Goal: Information Seeking & Learning: Learn about a topic

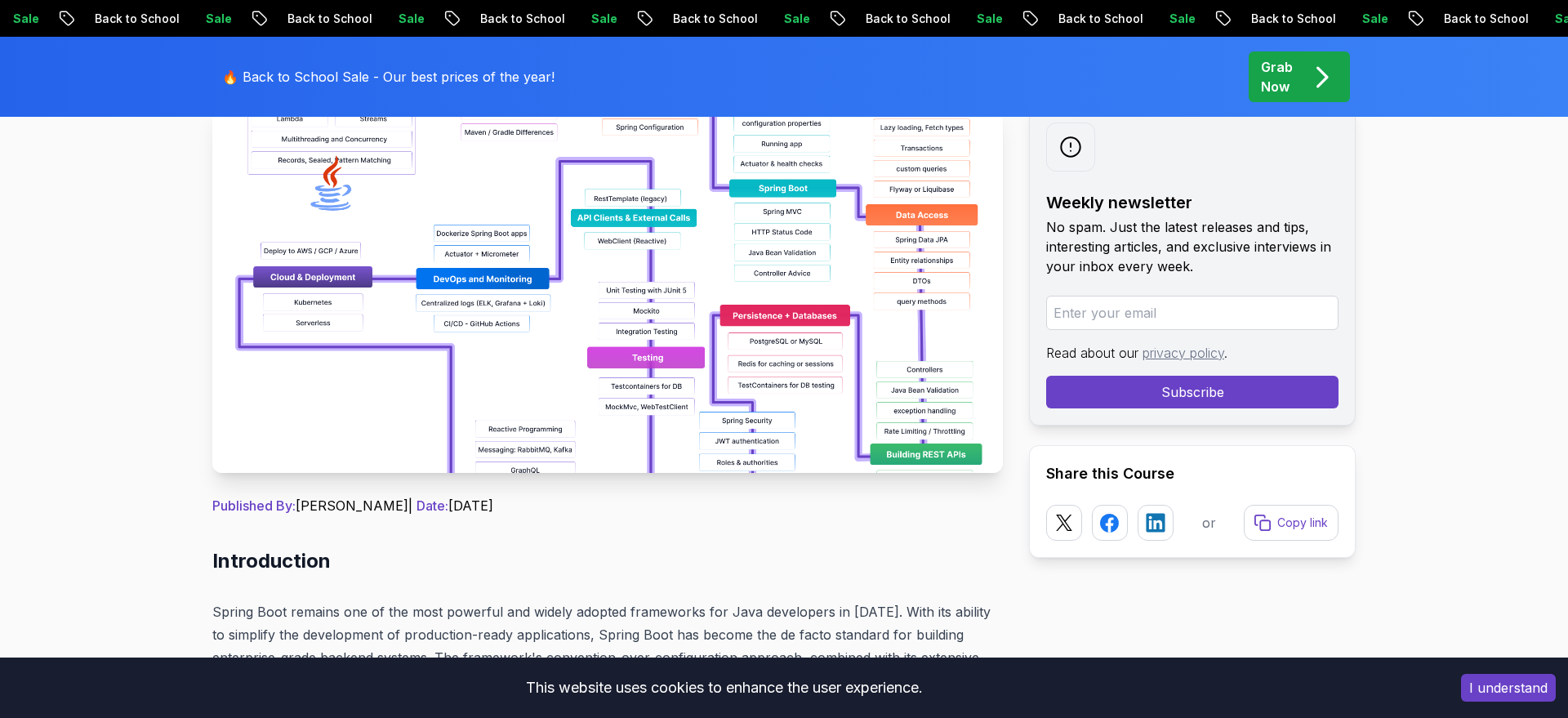
scroll to position [314, 0]
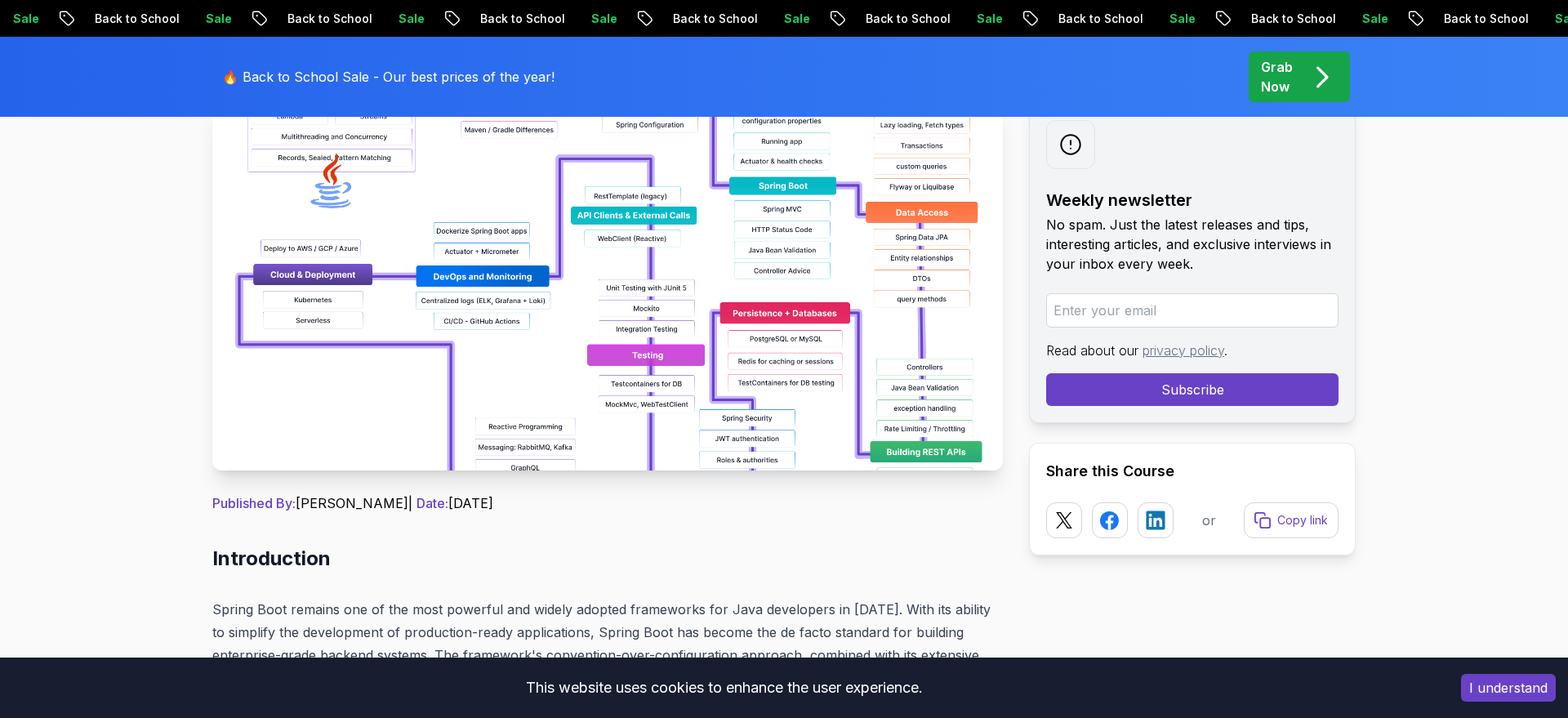
click at [673, 346] on img at bounding box center [608, 287] width 790 height 368
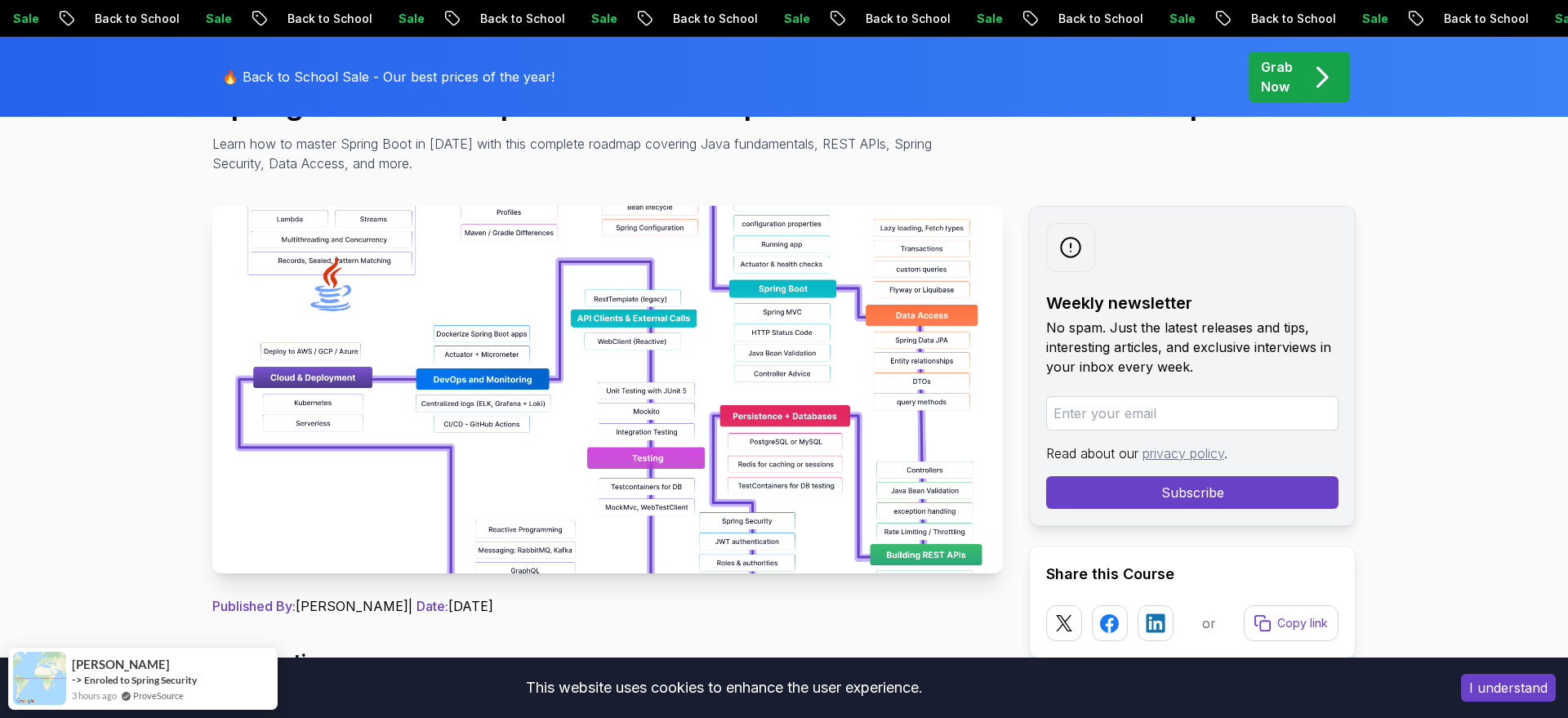
scroll to position [235, 0]
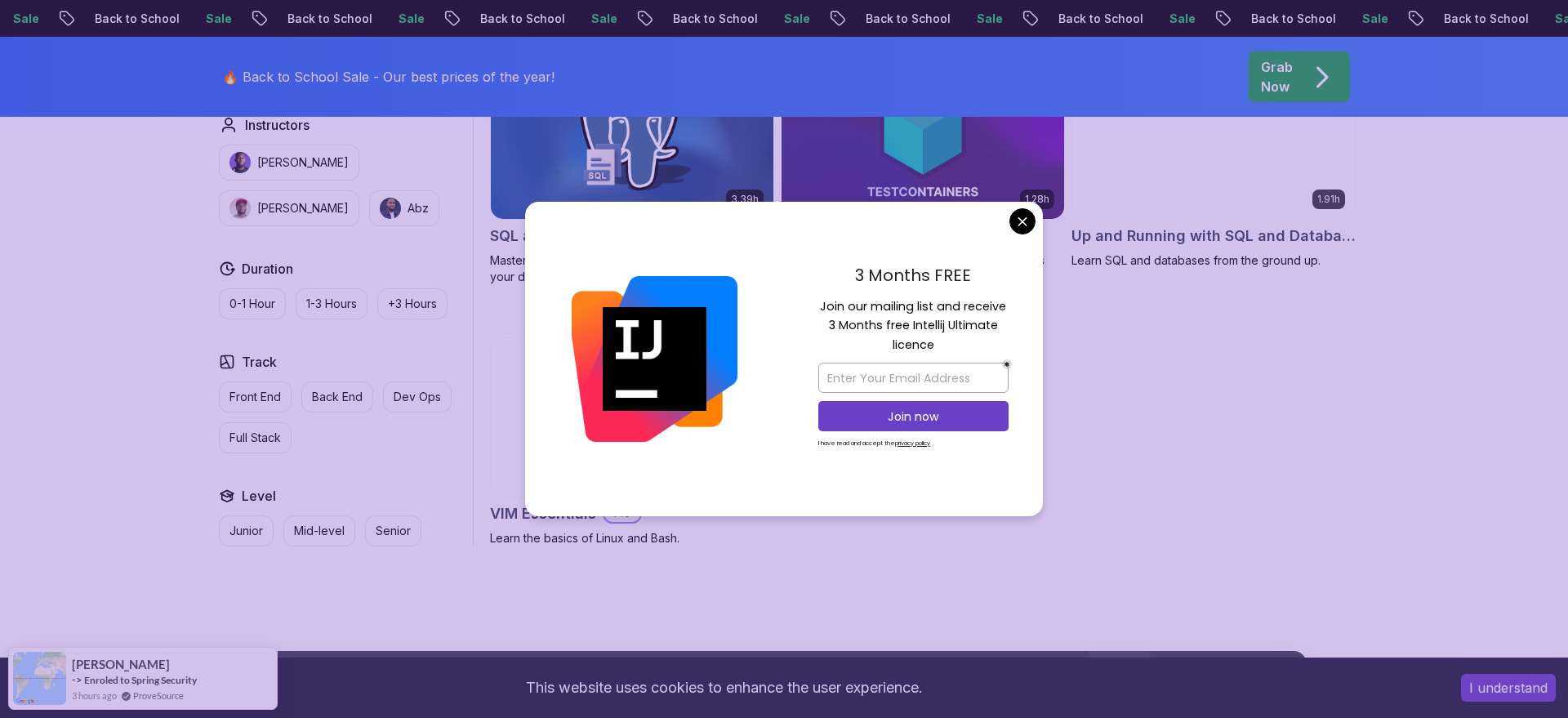
scroll to position [4432, 0]
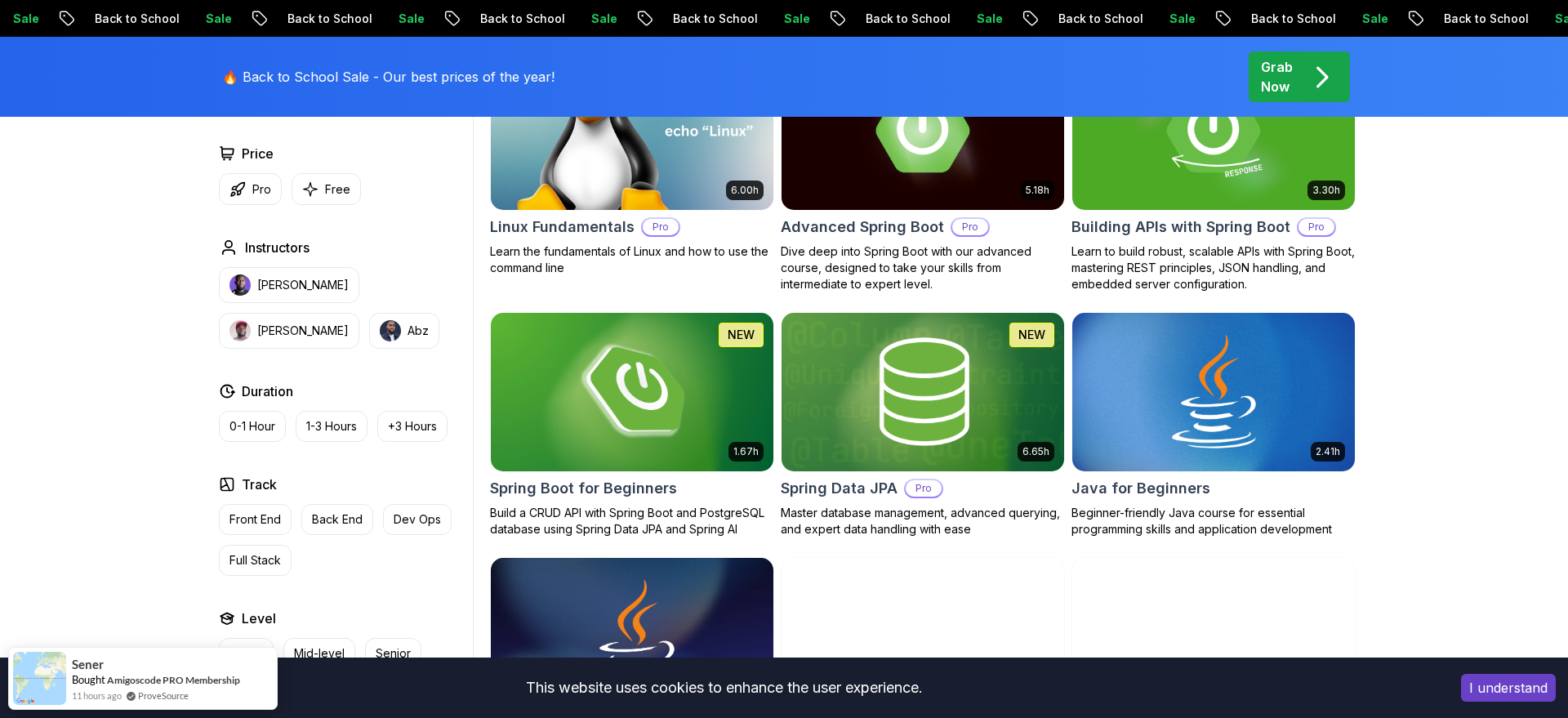
scroll to position [580, 0]
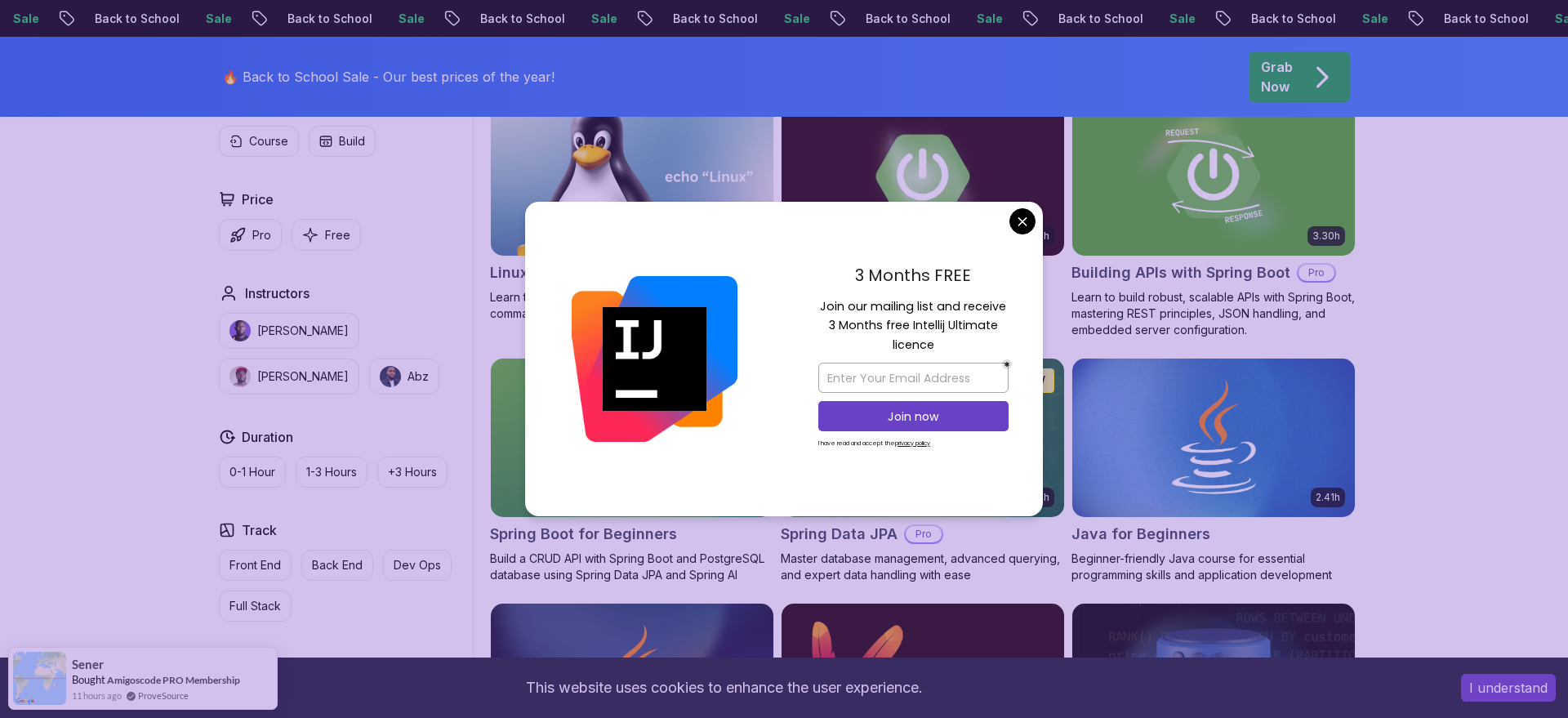
scroll to position [541, 0]
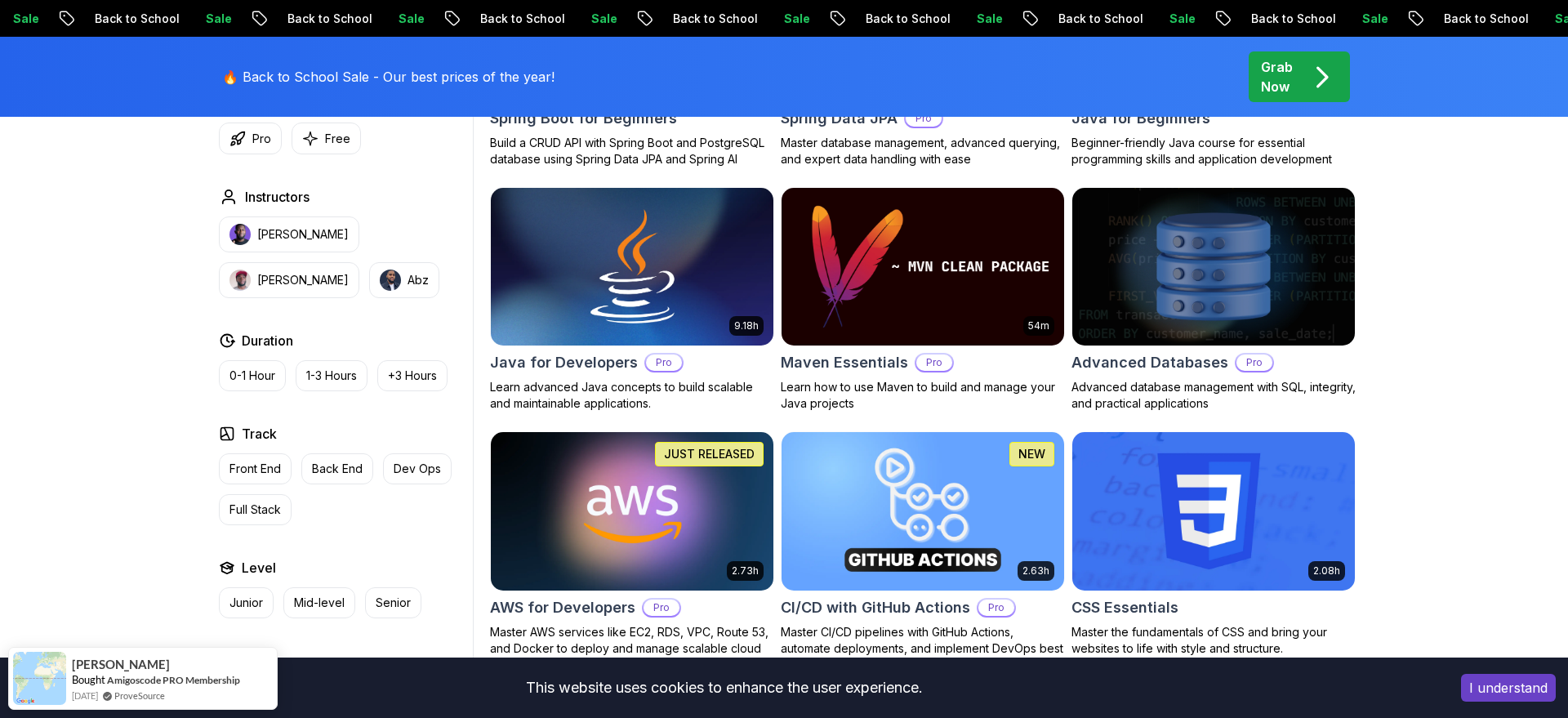
scroll to position [961, 0]
